Goal: Check status

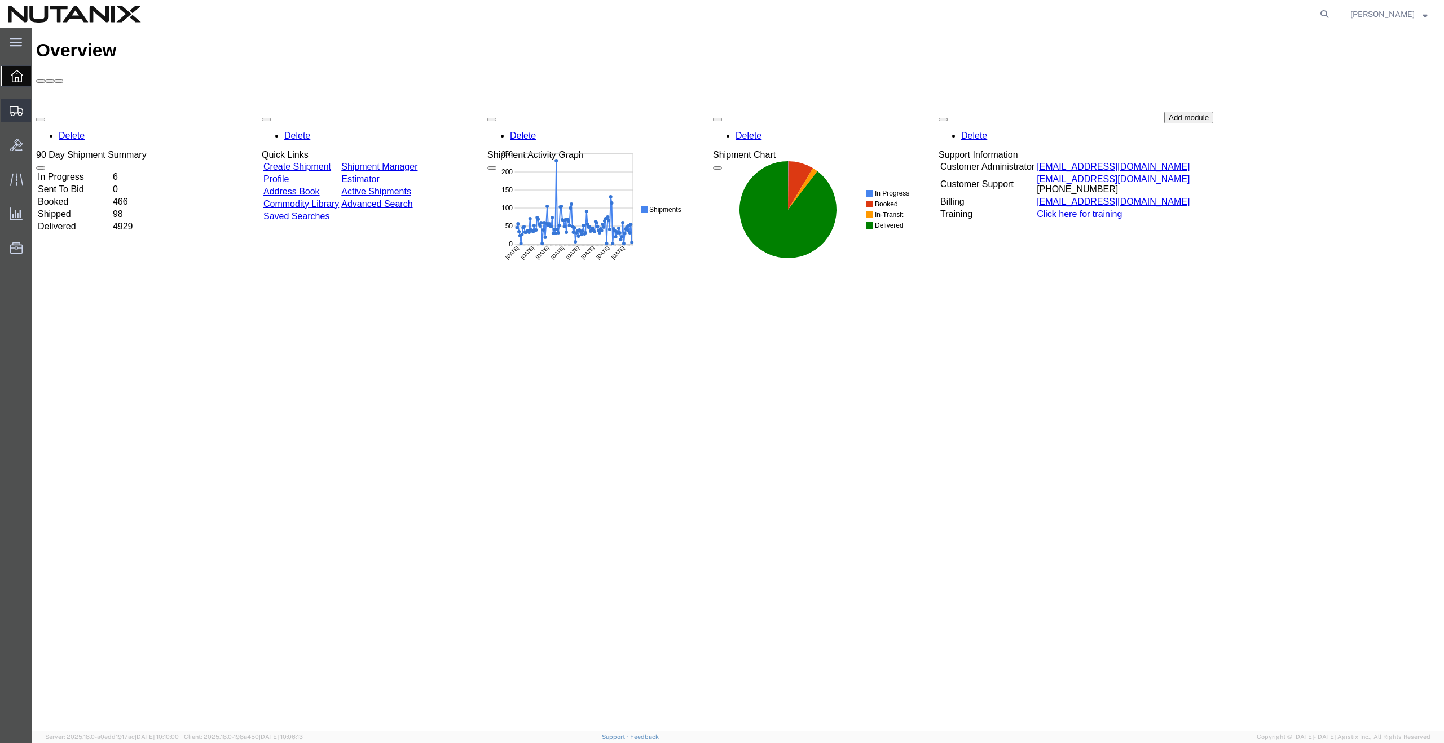
click at [39, 110] on span "Shipments" at bounding box center [35, 110] width 8 height 23
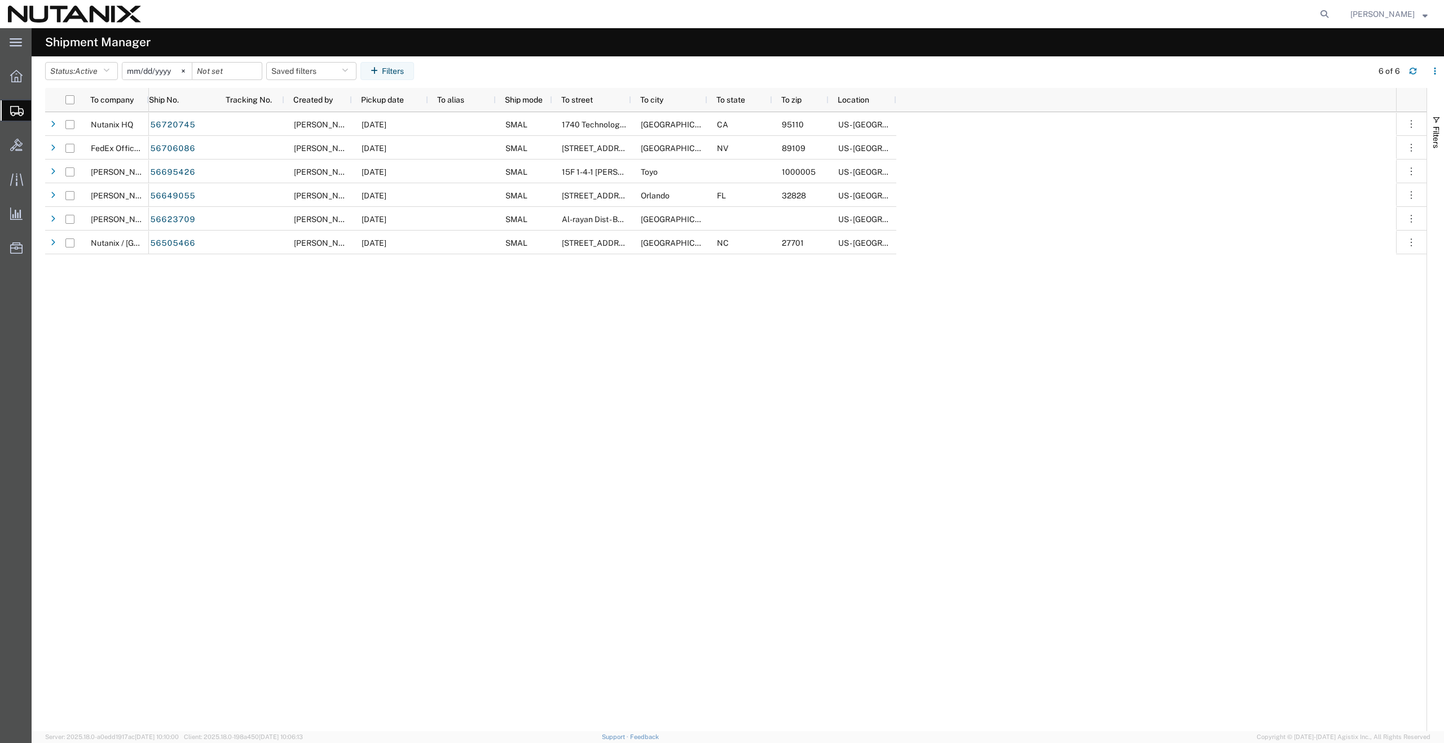
click at [937, 438] on div "56720745 [PERSON_NAME] [C] [DATE] SMAL [STREET_ADDRESS] US - [GEOGRAPHIC_DATA][…" at bounding box center [772, 421] width 1247 height 619
